Goal: Navigation & Orientation: Understand site structure

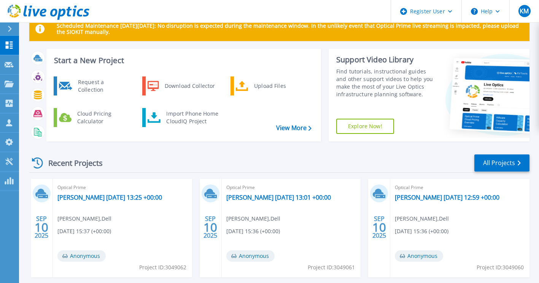
click at [229, 170] on div "Recent Projects All Projects" at bounding box center [279, 163] width 500 height 19
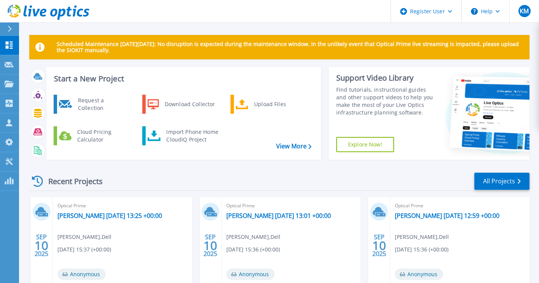
click at [58, 11] on icon at bounding box center [49, 13] width 82 height 16
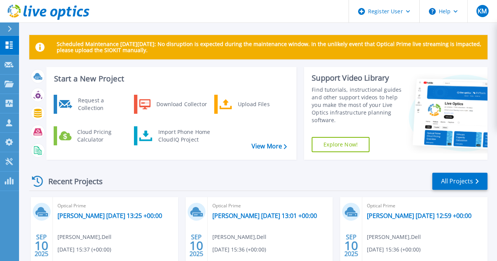
drag, startPoint x: 176, startPoint y: 29, endPoint x: 189, endPoint y: 30, distance: 12.9
click at [176, 30] on div "Scheduled Maintenance [DATE][DATE]: No disruption is expected during the mainte…" at bounding box center [258, 215] width 478 height 431
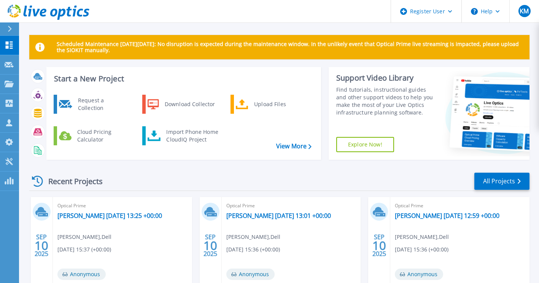
click at [195, 60] on div "Scheduled Maintenance [DATE][DATE]: No disruption is expected during the mainte…" at bounding box center [279, 233] width 500 height 396
drag, startPoint x: 325, startPoint y: 191, endPoint x: 377, endPoint y: 93, distance: 110.6
click at [325, 191] on div "Recent Projects All Projects" at bounding box center [279, 181] width 500 height 19
